Goal: Information Seeking & Learning: Learn about a topic

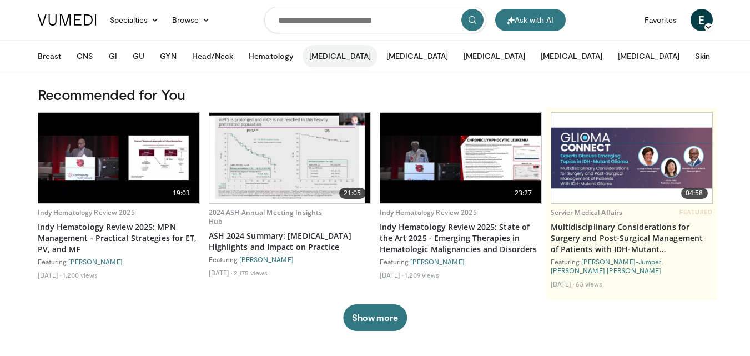
click at [325, 57] on button "[MEDICAL_DATA]" at bounding box center [339, 56] width 75 height 22
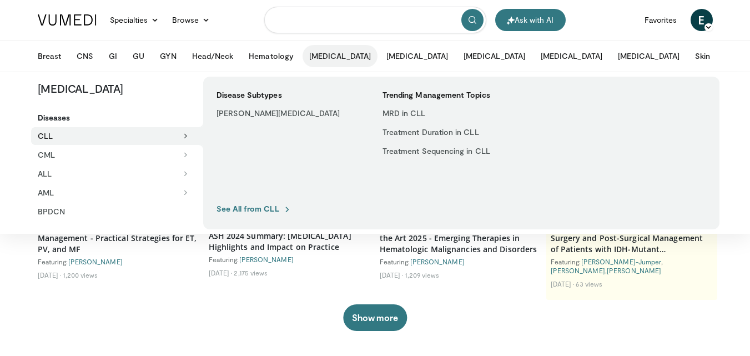
click at [365, 21] on input "Search topics, interventions" at bounding box center [375, 20] width 222 height 27
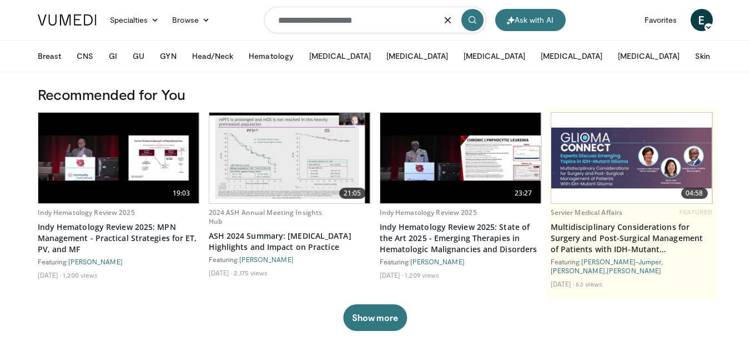
type input "**********"
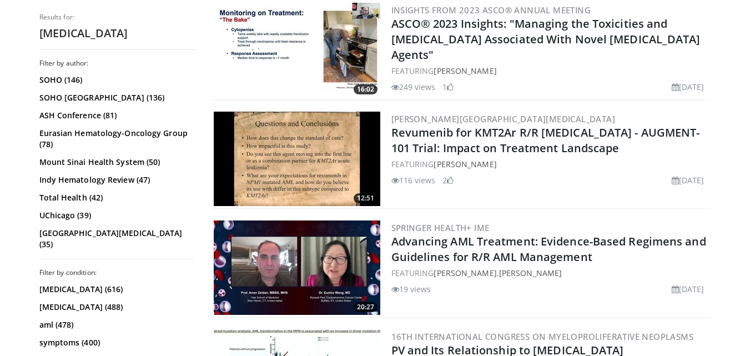
scroll to position [1665, 0]
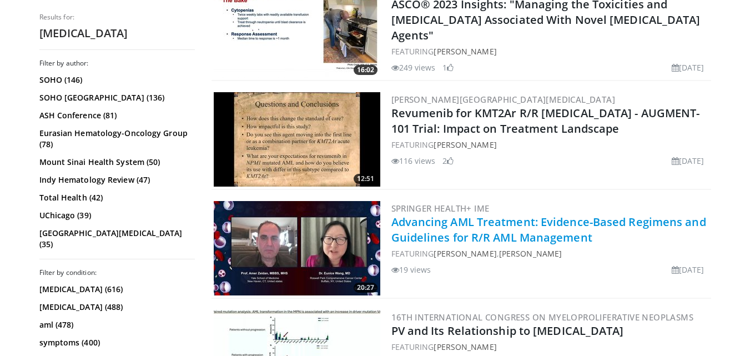
click at [513, 235] on link "Advancing AML Treatment: Evidence-Based Regimens and Guidelines for R/R AML Man…" at bounding box center [548, 229] width 315 height 31
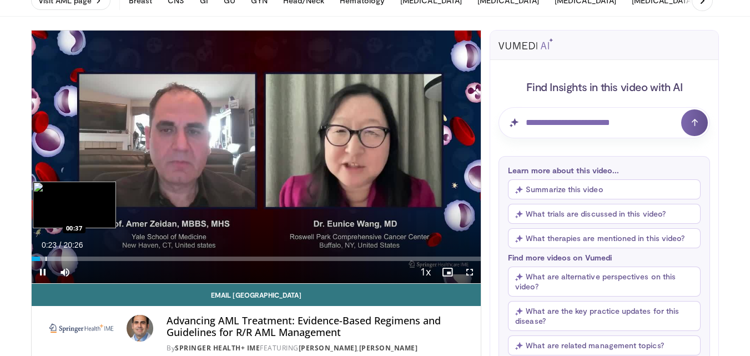
click at [46, 258] on div "Progress Bar" at bounding box center [46, 258] width 1 height 4
click at [53, 259] on div "Progress Bar" at bounding box center [53, 258] width 1 height 4
click at [61, 259] on div "Progress Bar" at bounding box center [61, 258] width 1 height 4
click at [74, 255] on div "Loaded : 12.13% 01:21 01:56" at bounding box center [257, 255] width 450 height 11
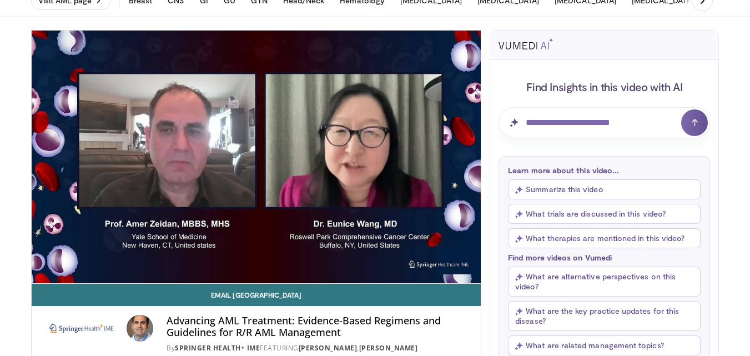
click at [83, 258] on video-js "**********" at bounding box center [257, 157] width 450 height 253
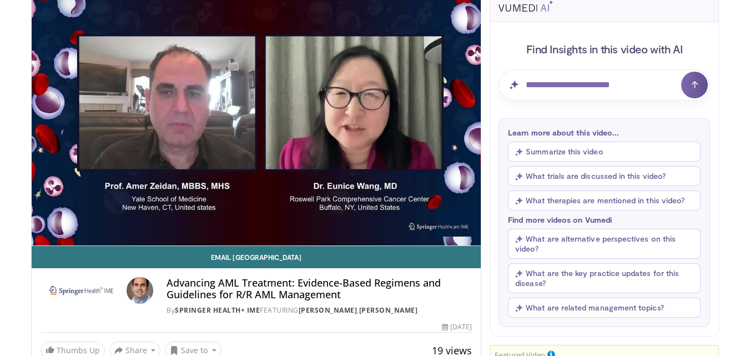
scroll to position [111, 0]
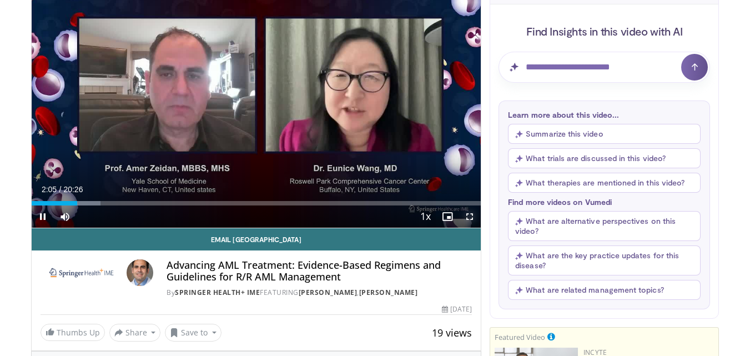
click at [464, 218] on span "Video Player" at bounding box center [469, 216] width 22 height 22
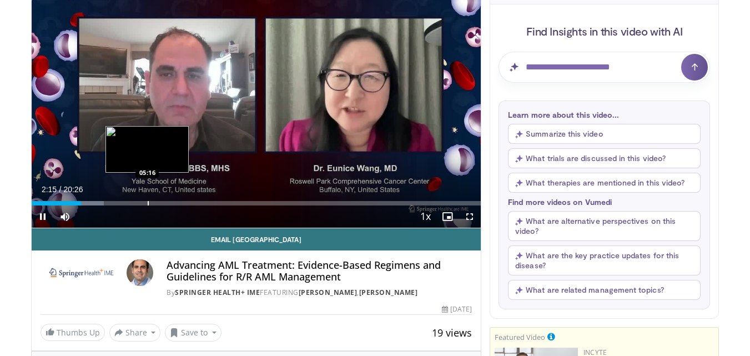
click at [148, 201] on div "Progress Bar" at bounding box center [148, 203] width 1 height 4
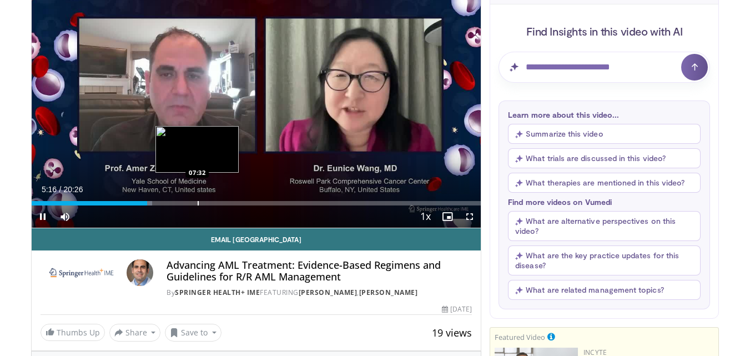
click at [198, 204] on div "Progress Bar" at bounding box center [198, 203] width 1 height 4
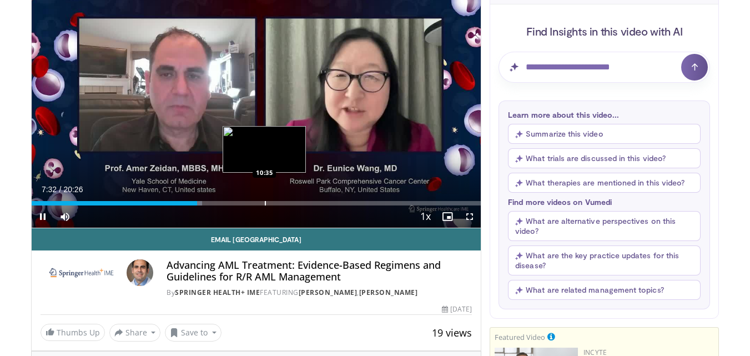
click at [265, 201] on div "Progress Bar" at bounding box center [265, 203] width 1 height 4
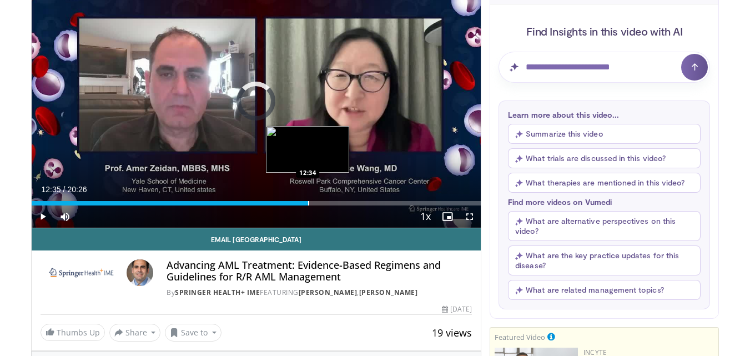
click at [308, 201] on div "Progress Bar" at bounding box center [308, 203] width 1 height 4
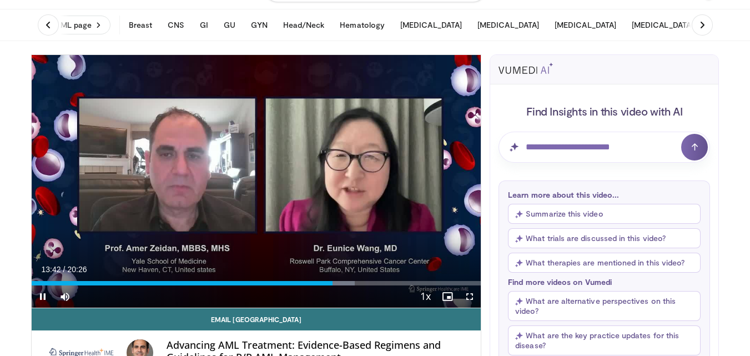
scroll to position [55, 0]
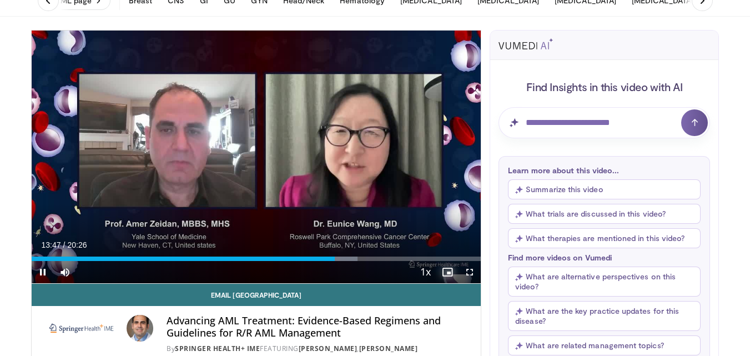
click at [451, 273] on span "Video Player" at bounding box center [447, 272] width 22 height 22
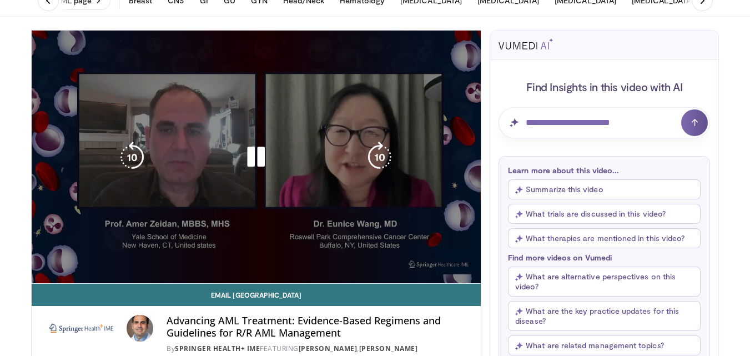
click at [451, 273] on video-js "**********" at bounding box center [257, 157] width 450 height 253
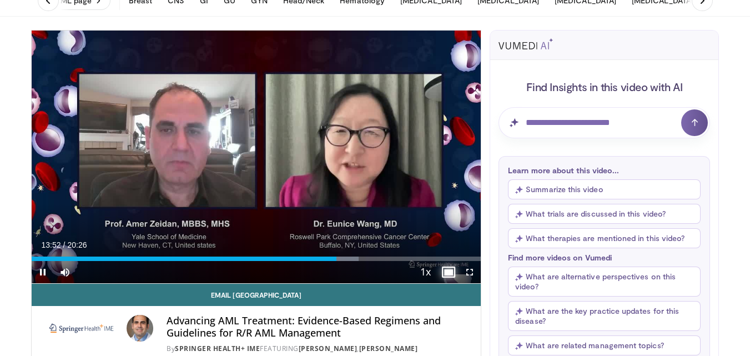
click at [446, 269] on span "Video Player" at bounding box center [447, 272] width 22 height 22
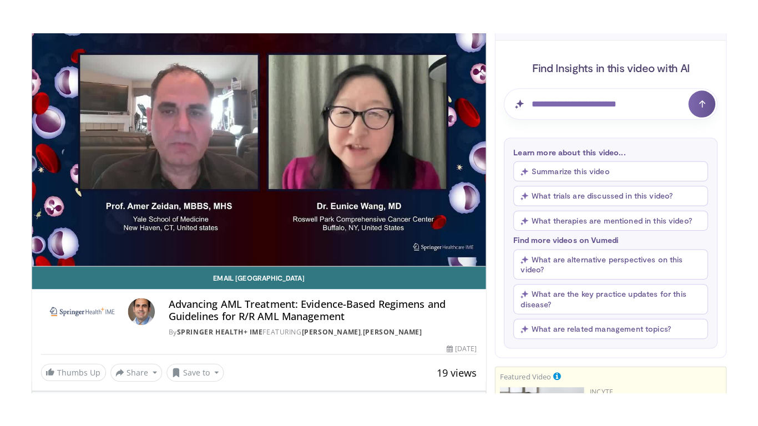
scroll to position [111, 0]
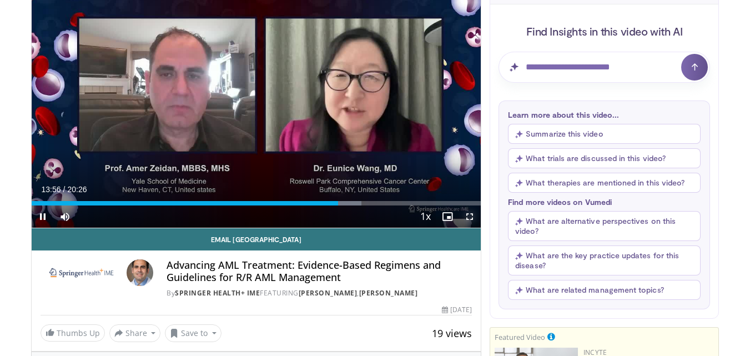
click at [468, 215] on span "Video Player" at bounding box center [469, 216] width 22 height 22
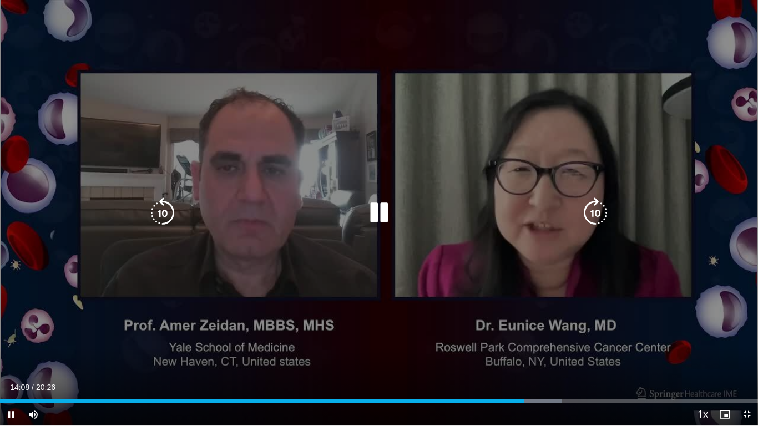
drag, startPoint x: 383, startPoint y: 296, endPoint x: 381, endPoint y: 339, distance: 43.4
click at [380, 339] on div "10 seconds Tap to unmute" at bounding box center [379, 213] width 758 height 426
click at [372, 215] on icon "Video Player" at bounding box center [379, 213] width 31 height 31
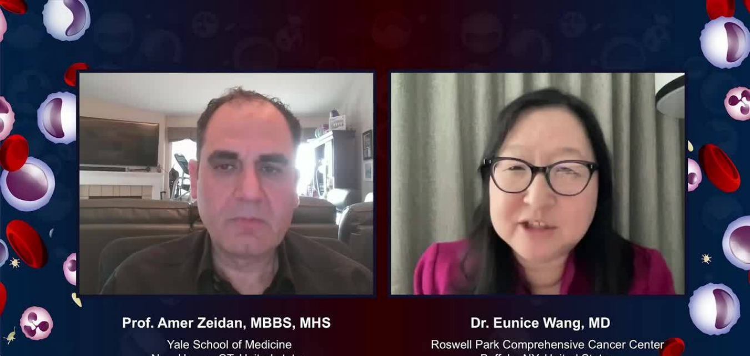
scroll to position [309, 0]
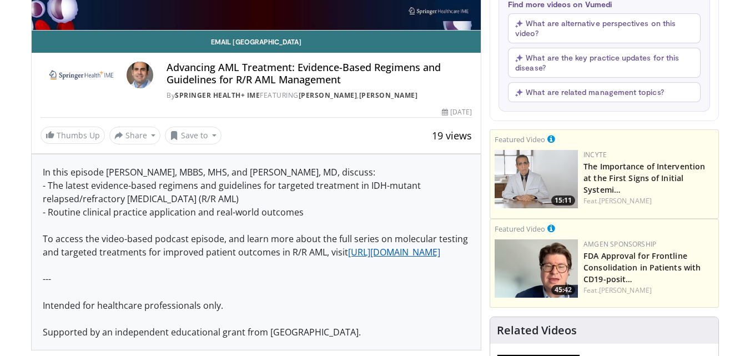
click at [348, 258] on link "https://springermedicine.com/aml-expert-series-overview/50892434" at bounding box center [394, 252] width 92 height 12
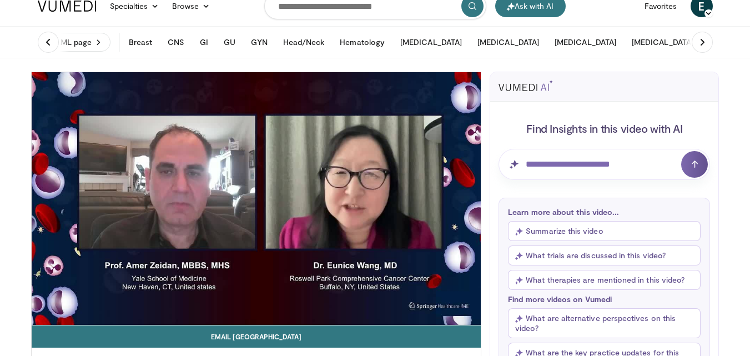
scroll to position [0, 0]
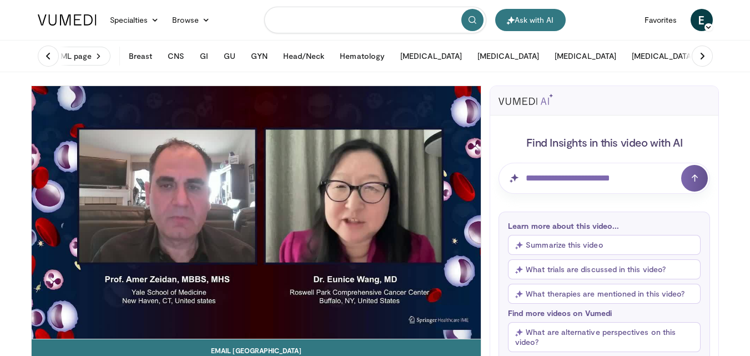
click at [370, 20] on input "Search topics, interventions" at bounding box center [375, 20] width 222 height 27
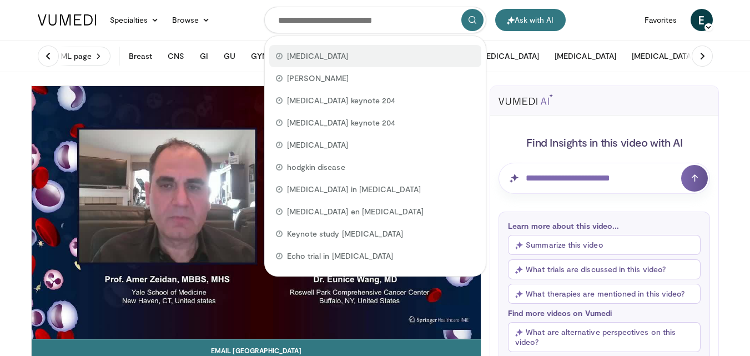
click at [349, 53] on span "acute myeloid leukemia" at bounding box center [318, 56] width 62 height 11
type input "**********"
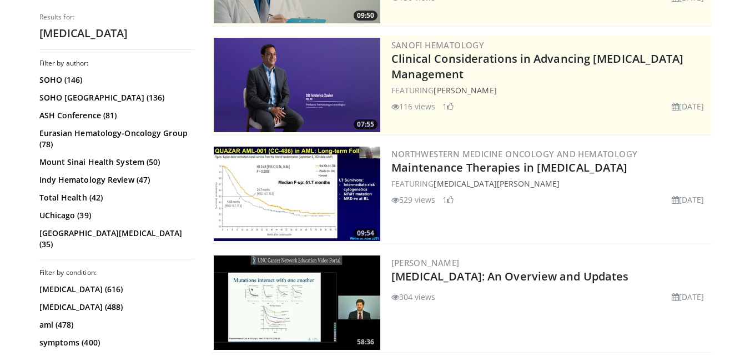
scroll to position [222, 0]
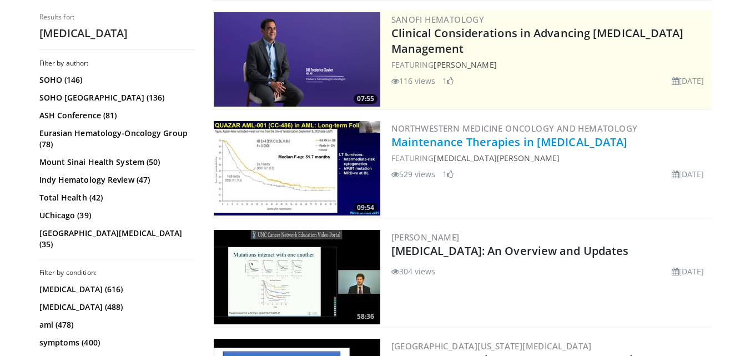
click at [524, 145] on link "Maintenance Therapies in Acute Myeloid Leukemia" at bounding box center [509, 141] width 236 height 15
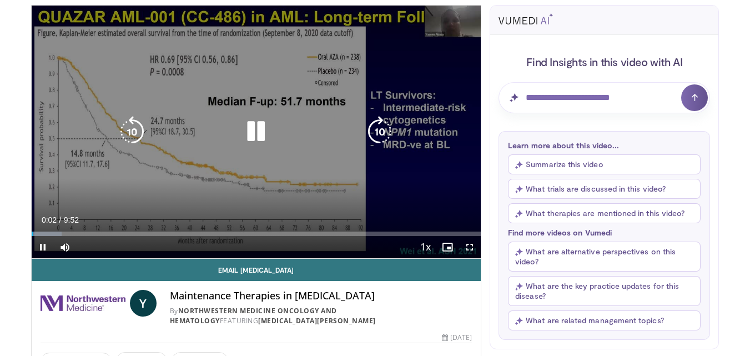
scroll to position [55, 0]
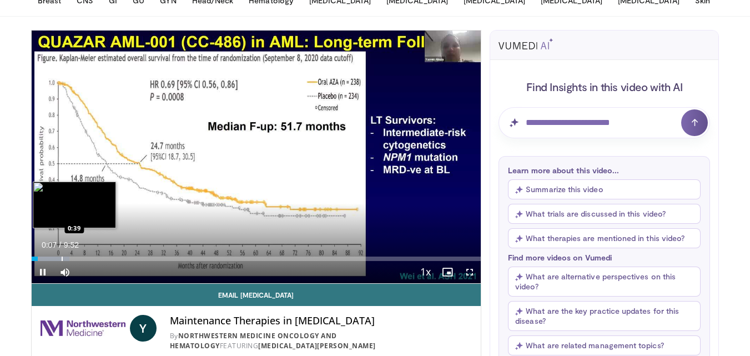
click at [62, 256] on div "Progress Bar" at bounding box center [62, 258] width 1 height 4
click at [85, 255] on div "Loaded : 11.81% 0:40 1:11" at bounding box center [257, 255] width 450 height 11
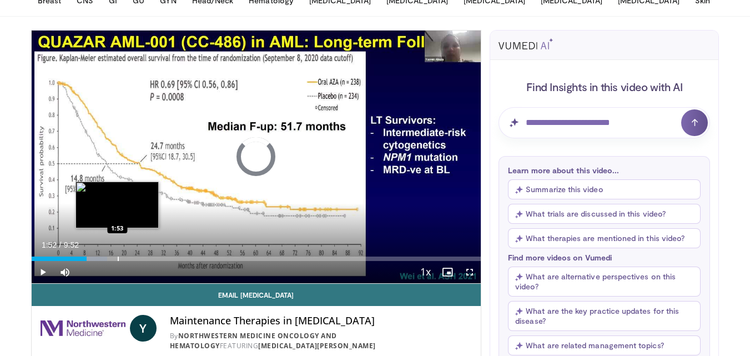
click at [118, 260] on div "Progress Bar" at bounding box center [118, 258] width 1 height 4
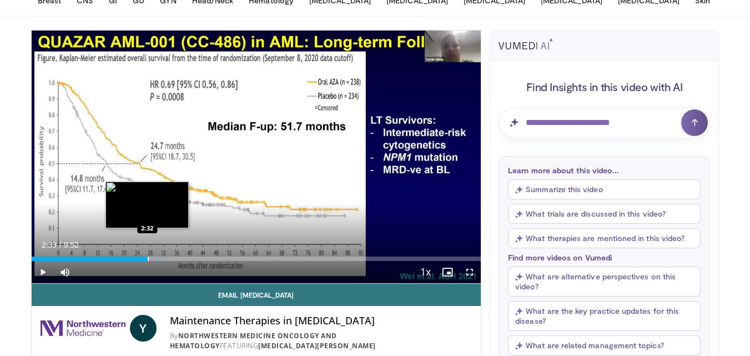
click at [148, 260] on div "Progress Bar" at bounding box center [148, 258] width 1 height 4
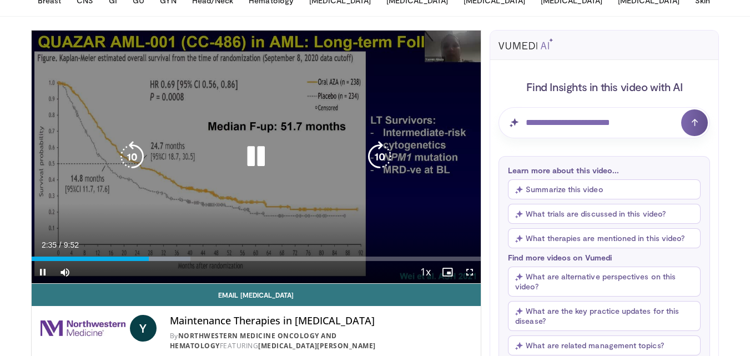
click at [175, 260] on video-js "**********" at bounding box center [257, 157] width 450 height 253
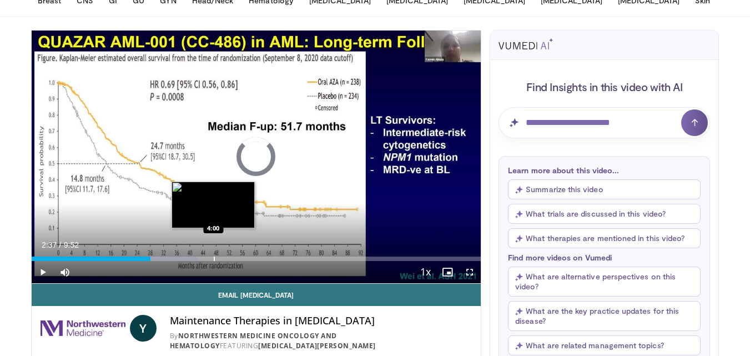
click at [214, 258] on div "Progress Bar" at bounding box center [214, 258] width 1 height 4
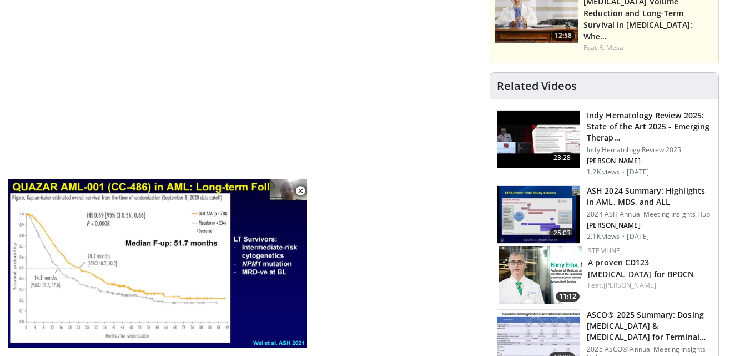
scroll to position [610, 0]
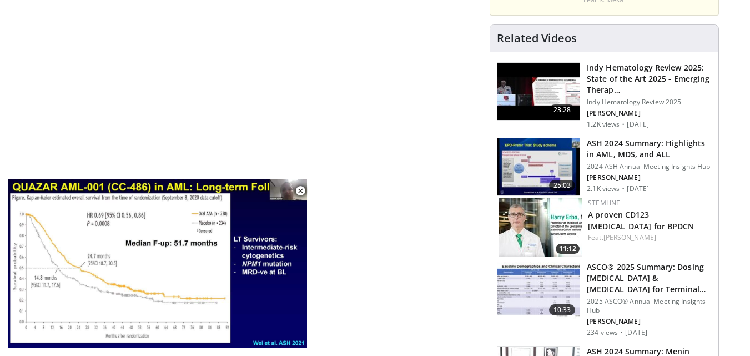
click at [622, 138] on h3 "ASH 2024 Summary: Highlights in AML, MDS, and ALL" at bounding box center [649, 149] width 125 height 22
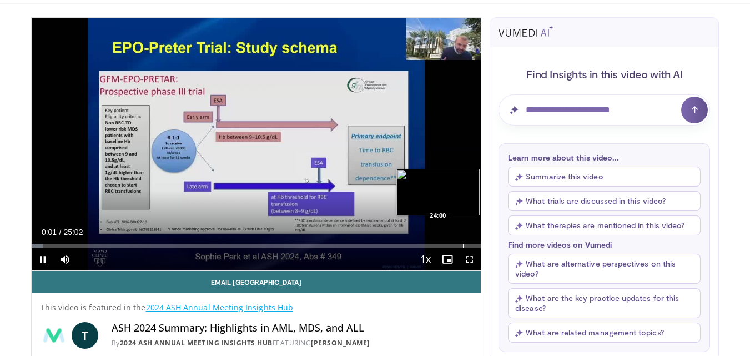
scroll to position [55, 0]
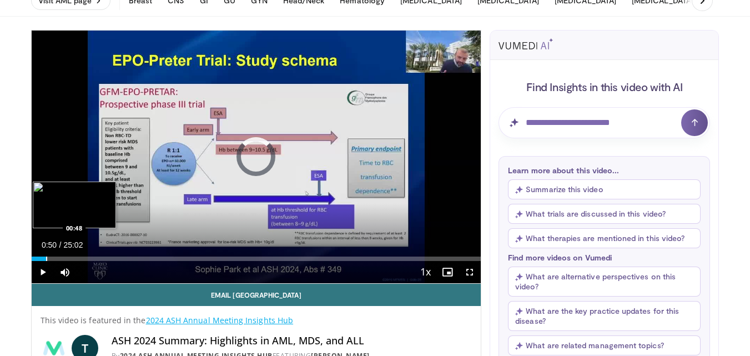
click at [46, 257] on div "Progress Bar" at bounding box center [46, 258] width 1 height 4
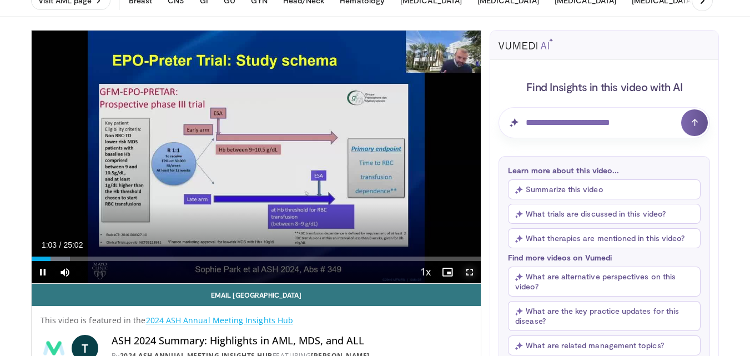
click at [468, 274] on span "Video Player" at bounding box center [469, 272] width 22 height 22
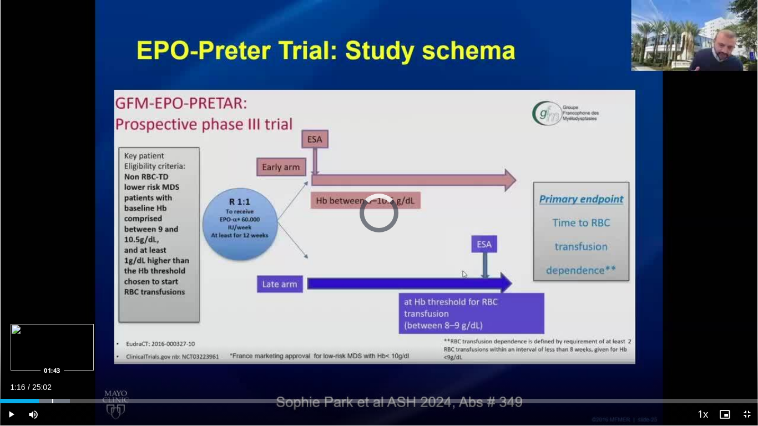
click at [52, 355] on div "Loaded : 9.24% 01:43 01:43" at bounding box center [379, 398] width 758 height 11
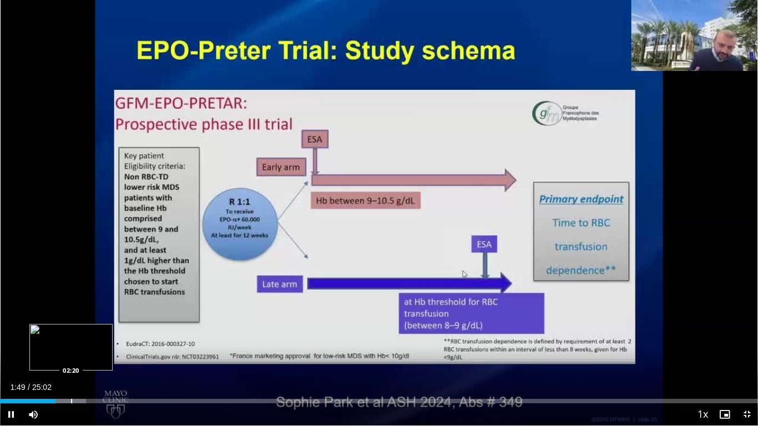
click at [71, 355] on div "Progress Bar" at bounding box center [71, 401] width 1 height 4
click at [88, 355] on div "Progress Bar" at bounding box center [88, 401] width 1 height 4
click at [100, 355] on div "Loaded : 15.85% 03:17 03:17" at bounding box center [379, 398] width 758 height 11
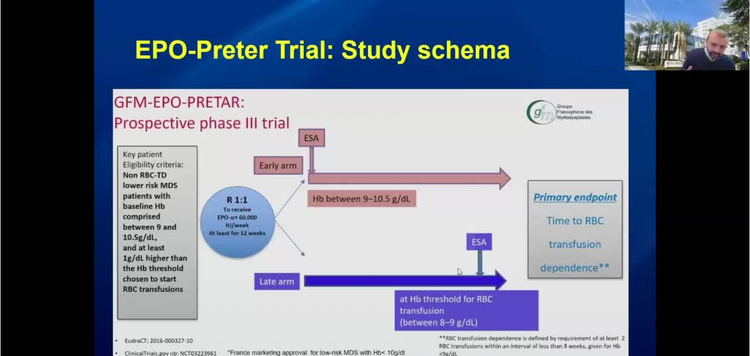
scroll to position [0, 0]
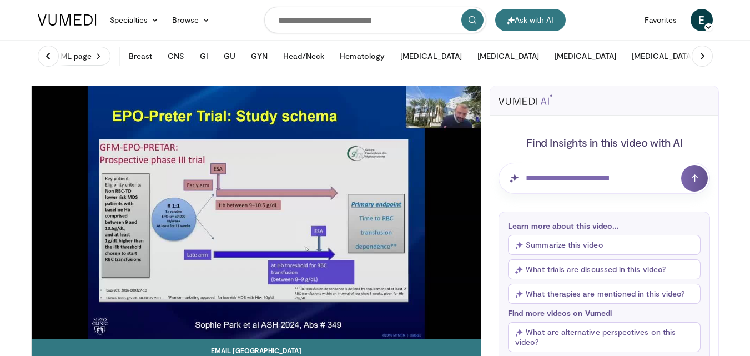
click at [703, 23] on span "E" at bounding box center [701, 20] width 22 height 22
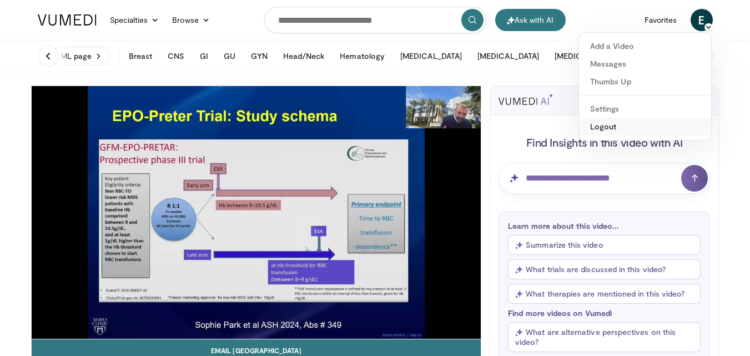
click at [623, 129] on link "Logout" at bounding box center [645, 127] width 132 height 18
